Goal: Information Seeking & Learning: Learn about a topic

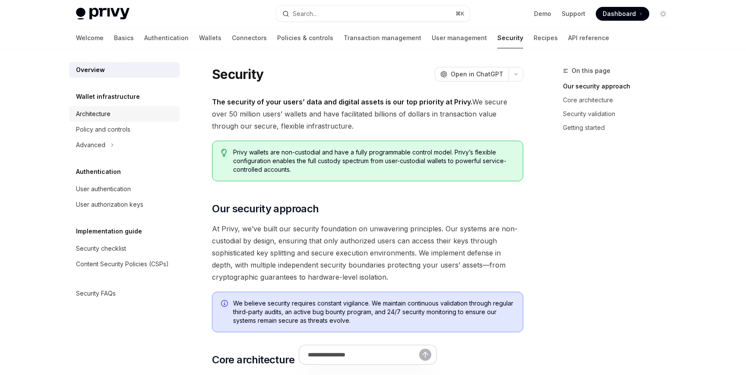
click at [100, 115] on div "Architecture" at bounding box center [93, 114] width 35 height 10
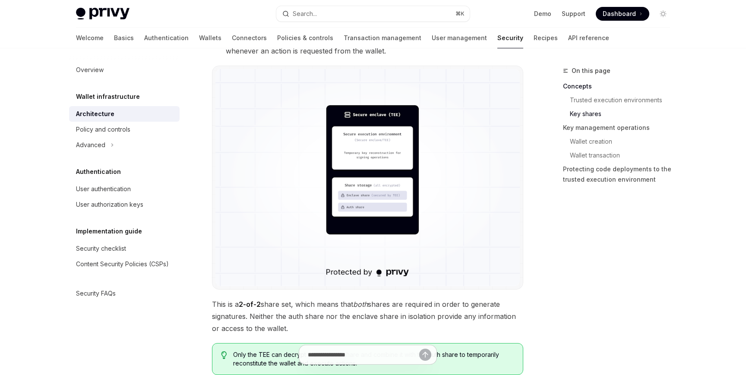
scroll to position [720, 0]
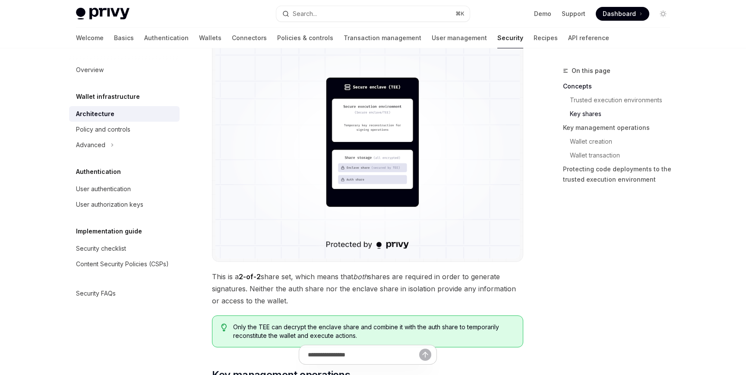
click at [398, 155] on img at bounding box center [367, 149] width 304 height 217
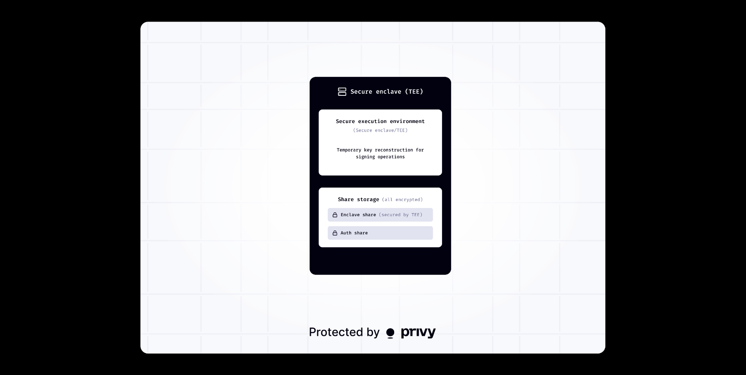
click at [398, 155] on img at bounding box center [373, 188] width 465 height 332
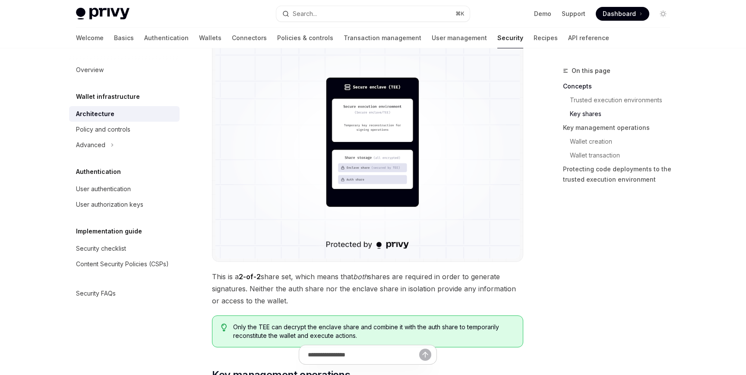
click at [398, 155] on img at bounding box center [367, 149] width 304 height 217
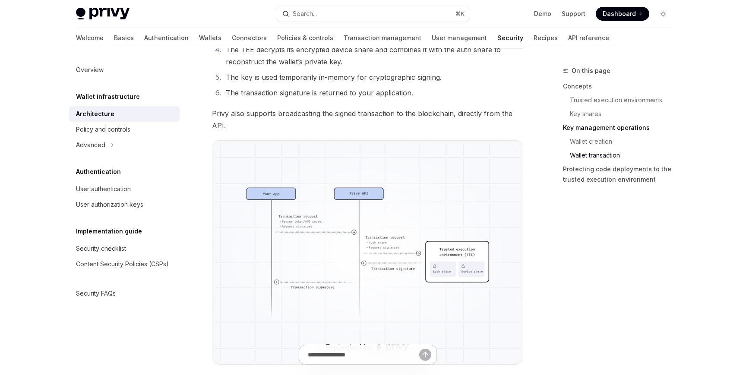
scroll to position [1508, 0]
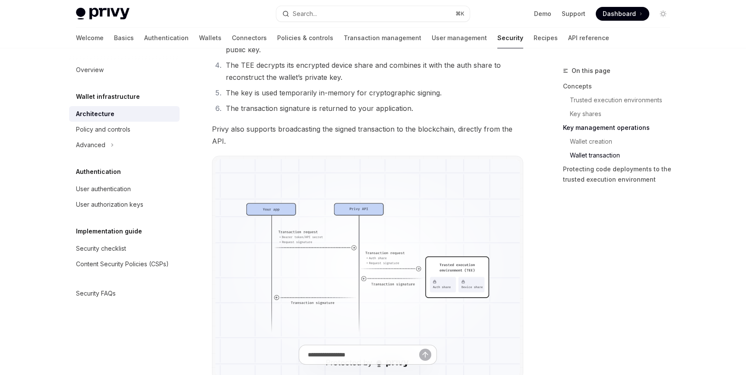
click at [388, 185] on img at bounding box center [367, 267] width 304 height 217
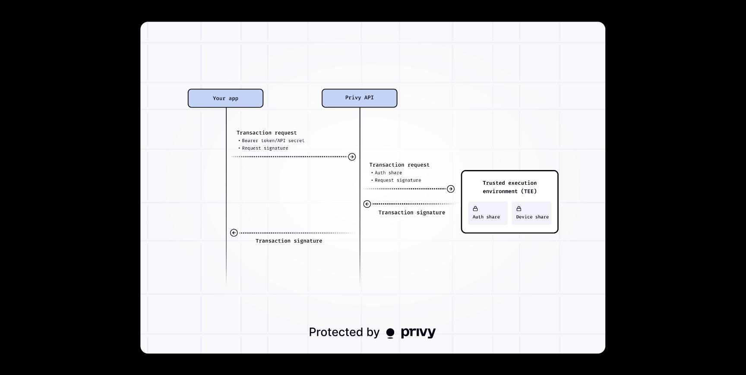
click at [388, 185] on img at bounding box center [373, 188] width 465 height 332
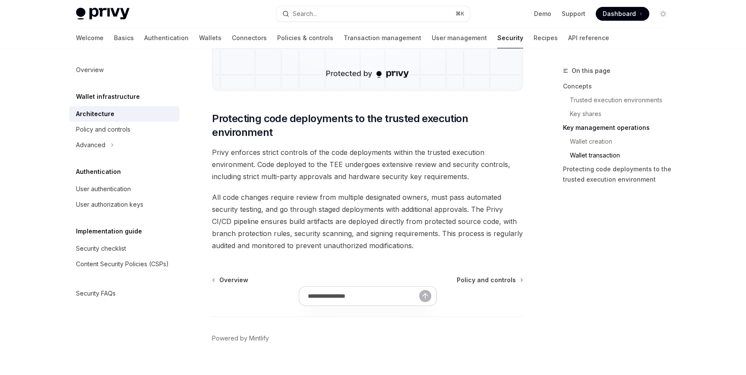
scroll to position [1813, 0]
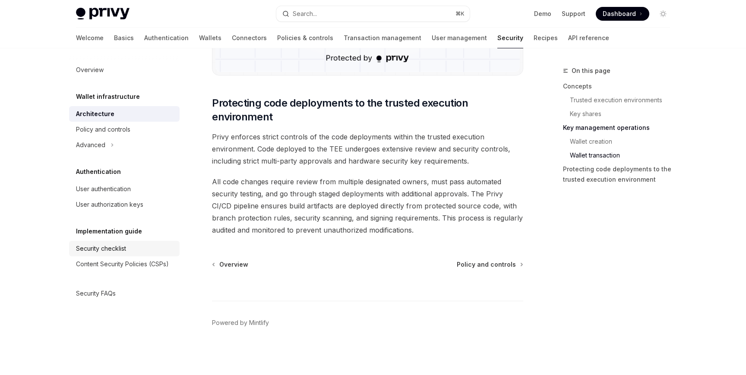
click at [123, 245] on div "Security checklist" at bounding box center [101, 248] width 50 height 10
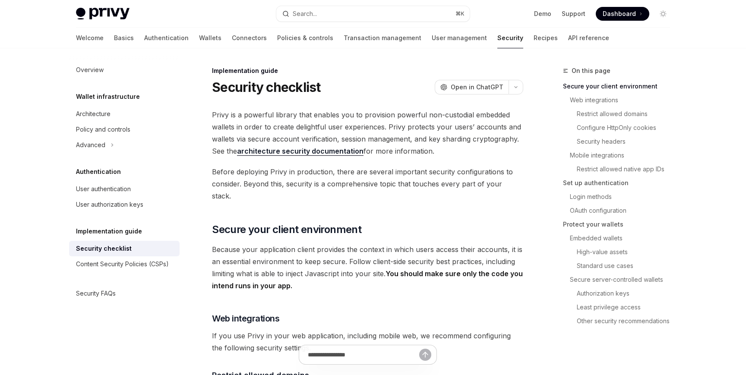
click at [320, 147] on link "architecture security documentation" at bounding box center [300, 151] width 126 height 9
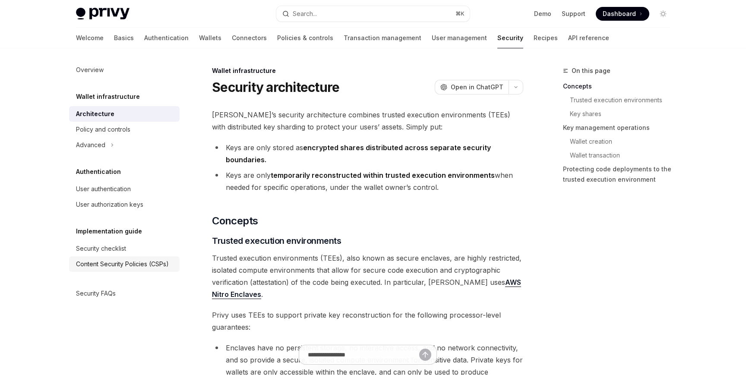
click at [122, 264] on div "Content Security Policies (CSPs)" at bounding box center [122, 264] width 93 height 10
type textarea "*"
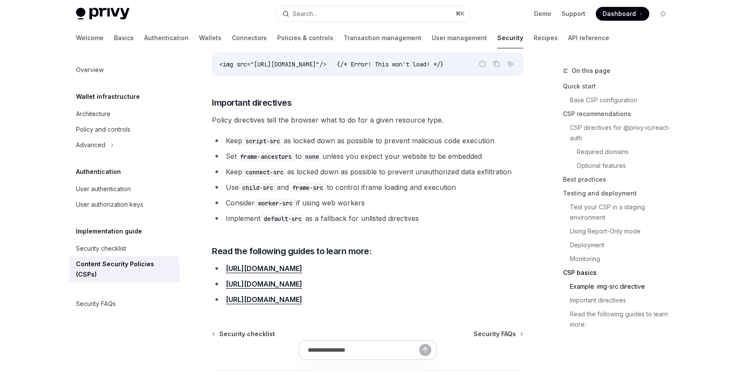
scroll to position [2155, 0]
